Goal: Transaction & Acquisition: Purchase product/service

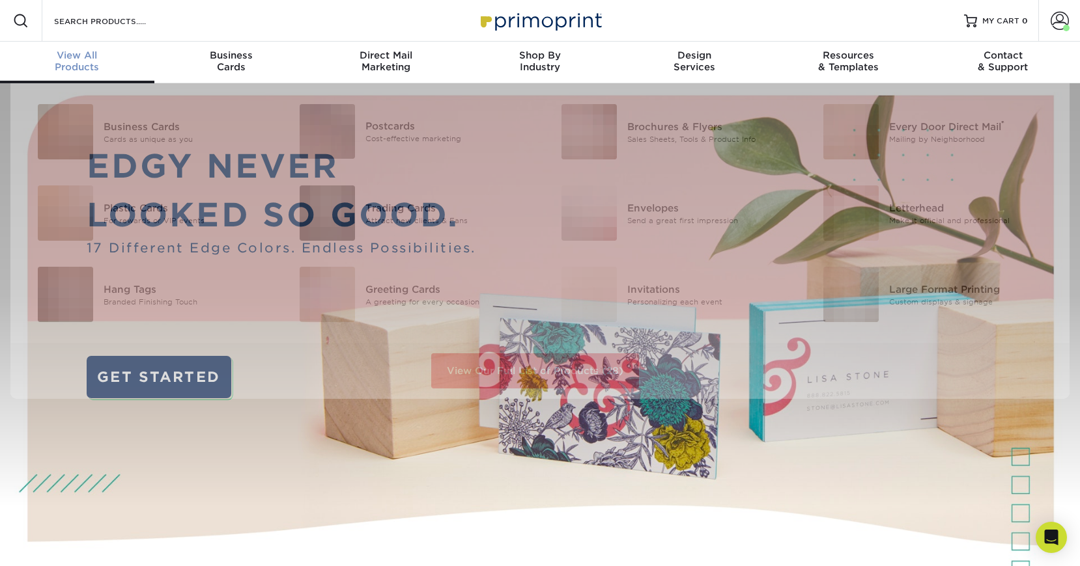
click at [101, 58] on span "View All" at bounding box center [77, 55] width 154 height 12
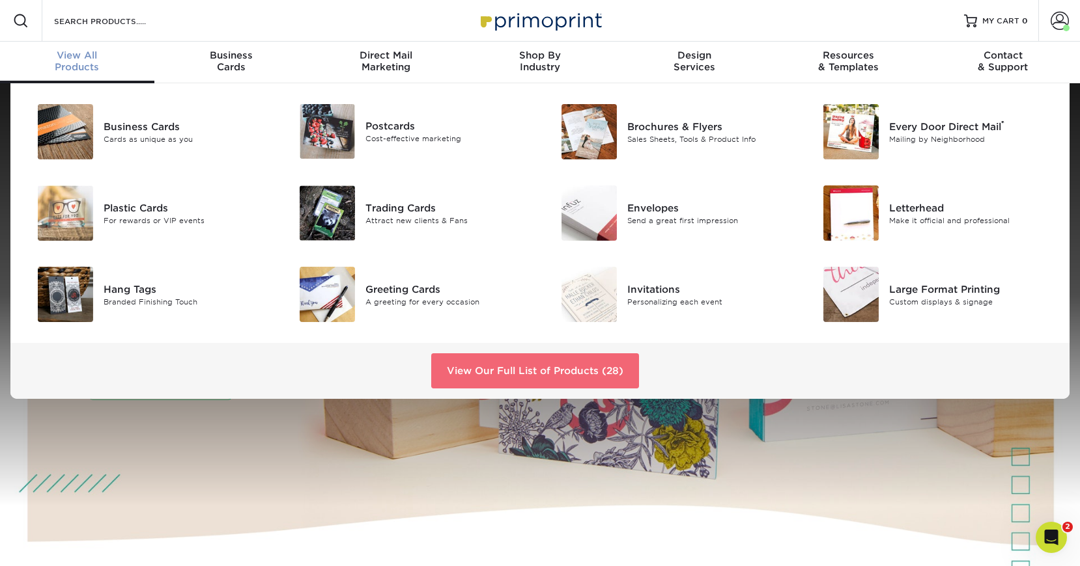
click at [524, 376] on link "View Our Full List of Products (28)" at bounding box center [535, 371] width 208 height 35
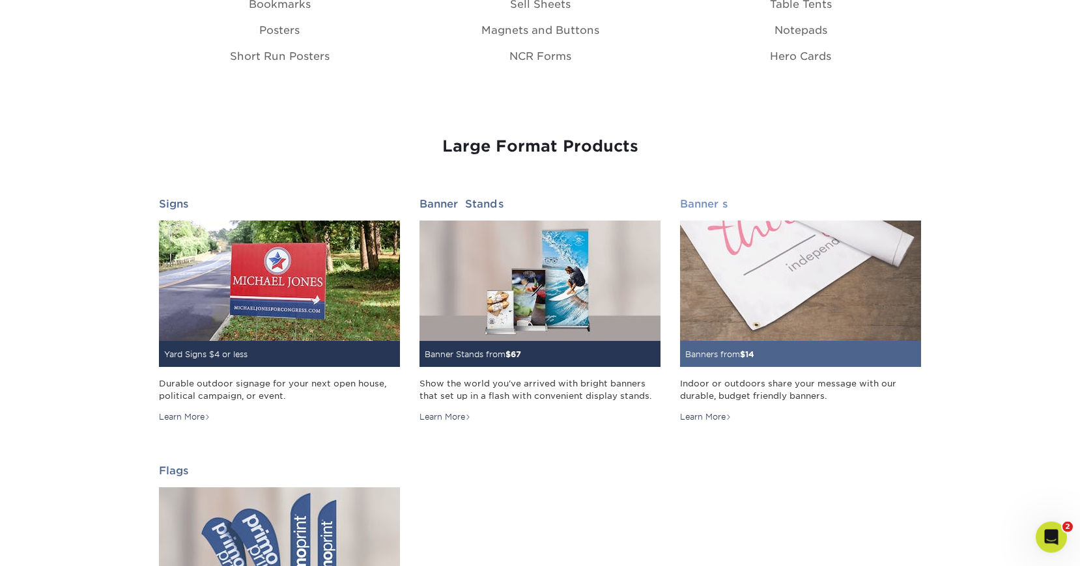
scroll to position [1594, 0]
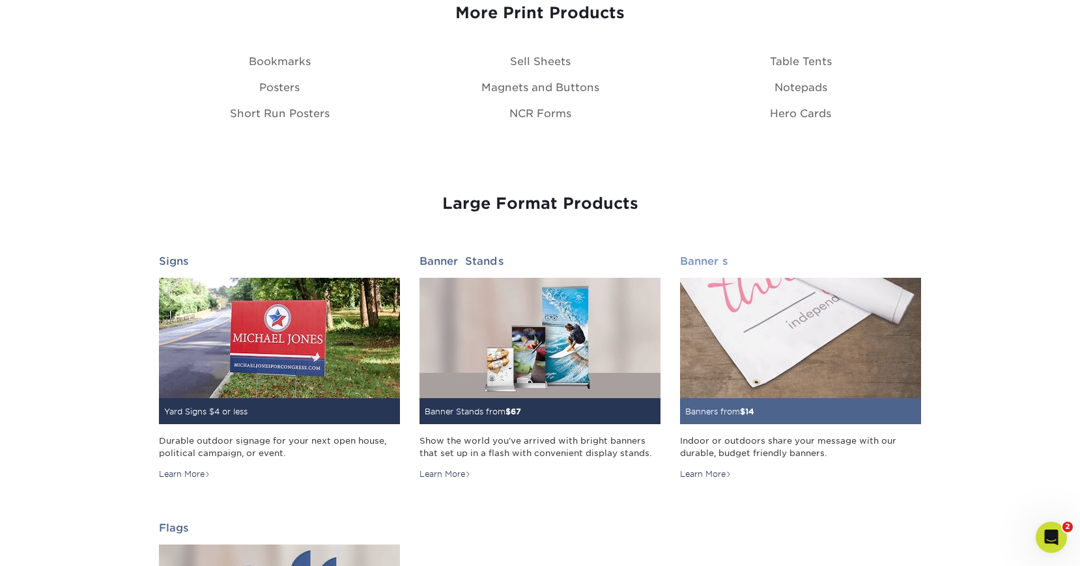
click at [746, 441] on div "Indoor or outdoors share your message with our durable, budget friendly banners." at bounding box center [800, 447] width 241 height 25
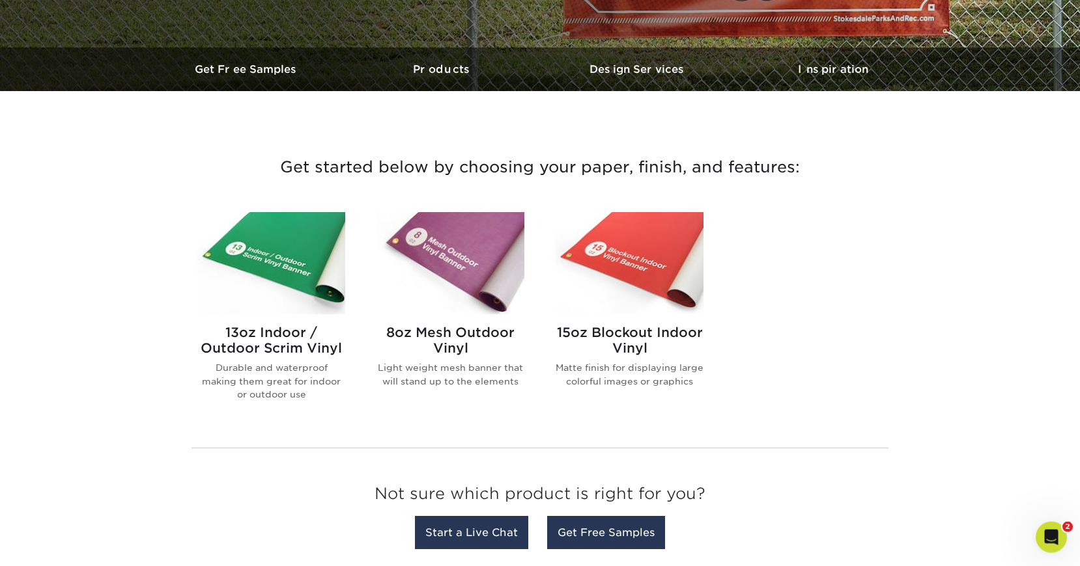
scroll to position [531, 0]
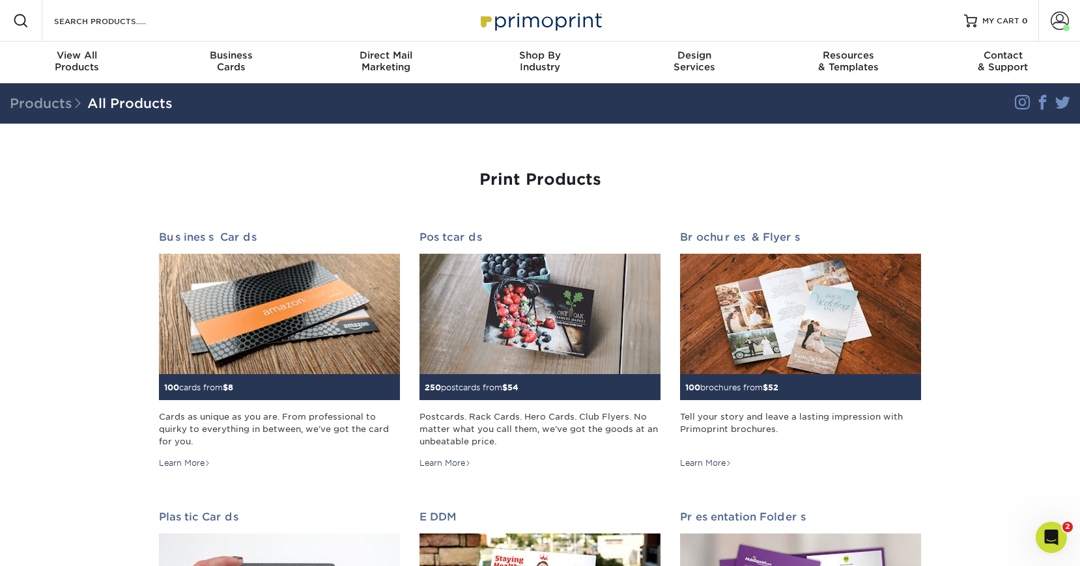
click at [145, 104] on link "All Products" at bounding box center [129, 104] width 85 height 16
click at [68, 23] on input "Search Products" at bounding box center [116, 21] width 127 height 16
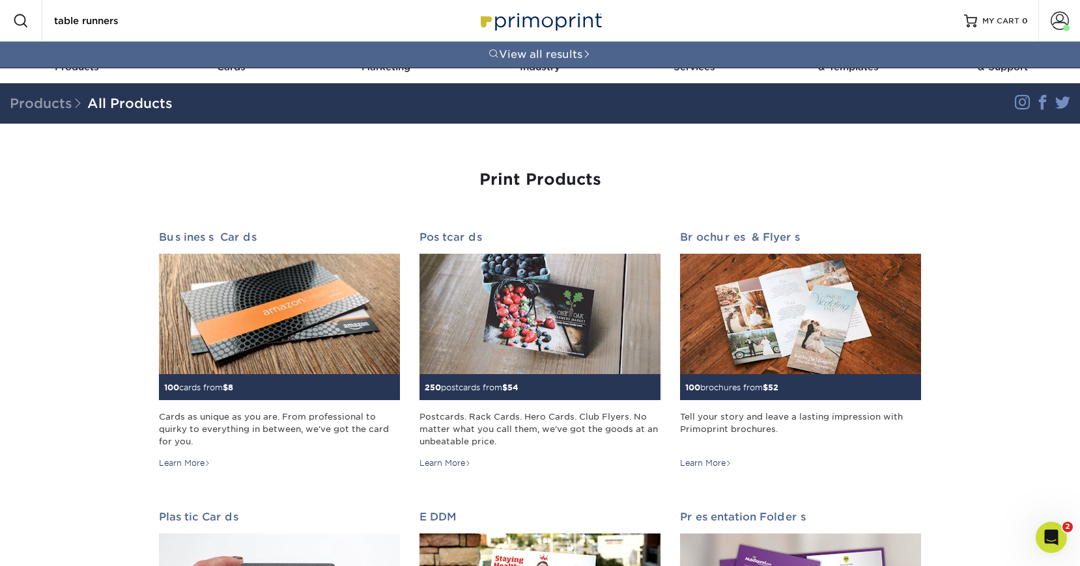
type input "table runners"
